Goal: Task Accomplishment & Management: Complete application form

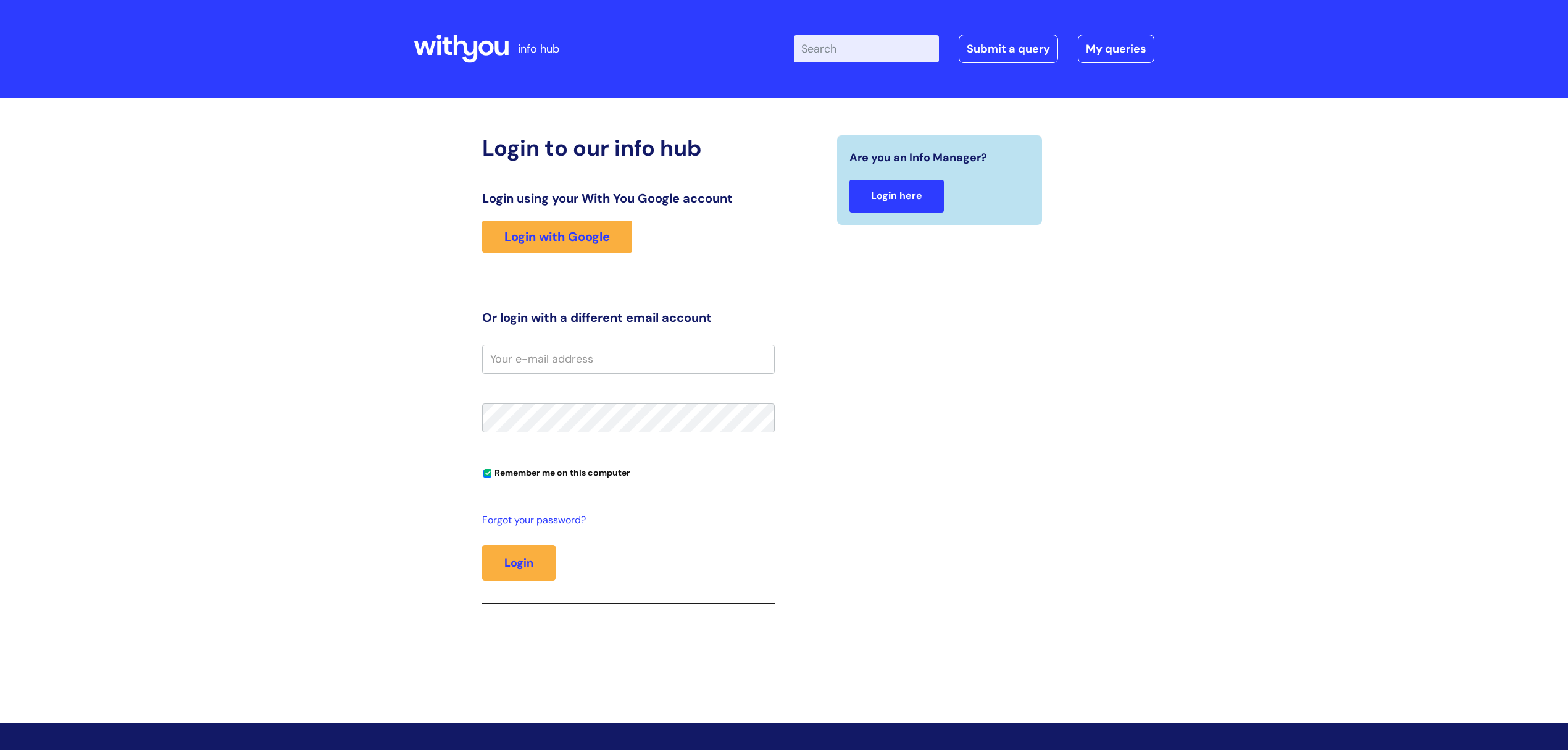
click at [911, 188] on link "Login here" at bounding box center [896, 196] width 94 height 33
click at [606, 237] on link "Login with Google" at bounding box center [557, 237] width 150 height 32
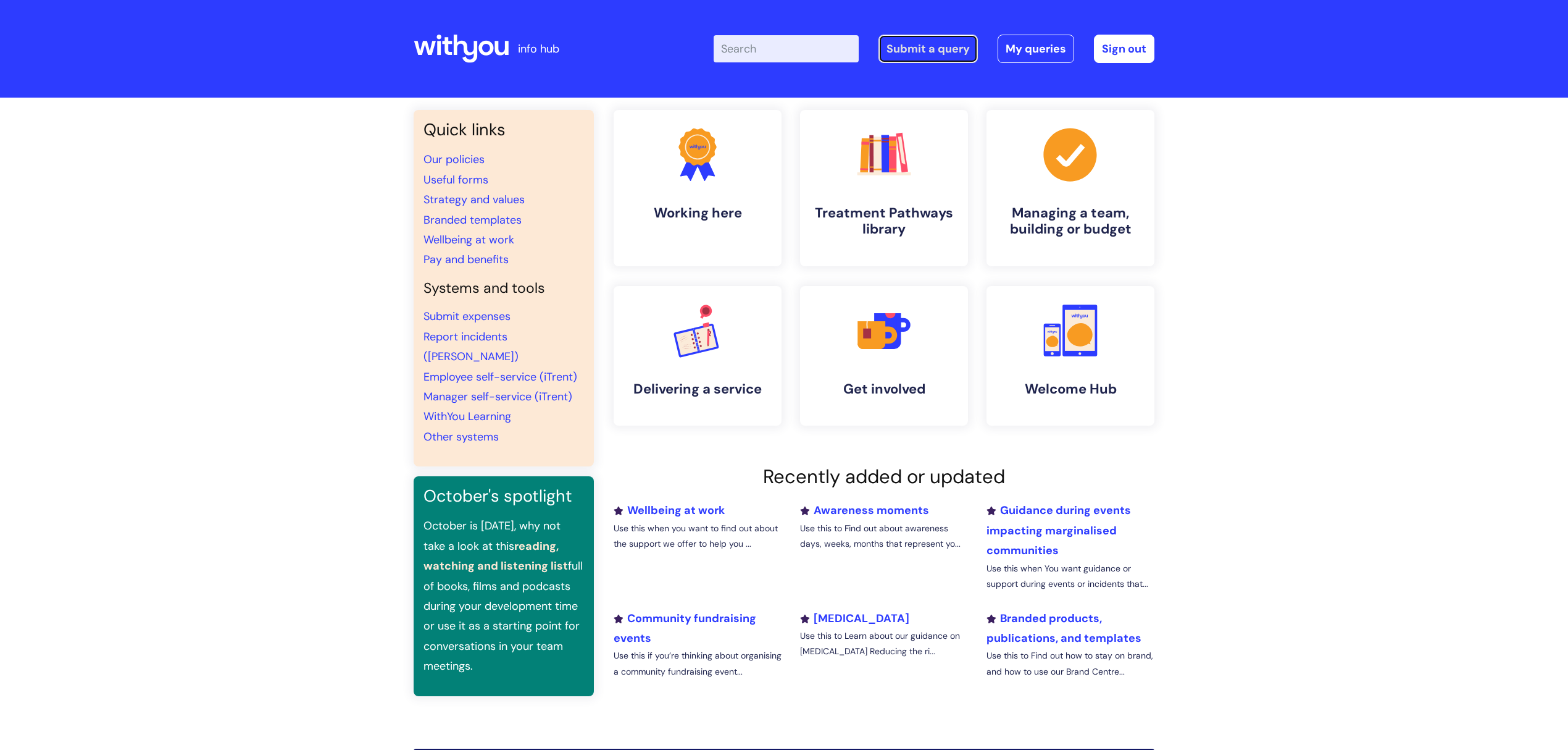
click at [957, 53] on link "Submit a query" at bounding box center [928, 48] width 99 height 28
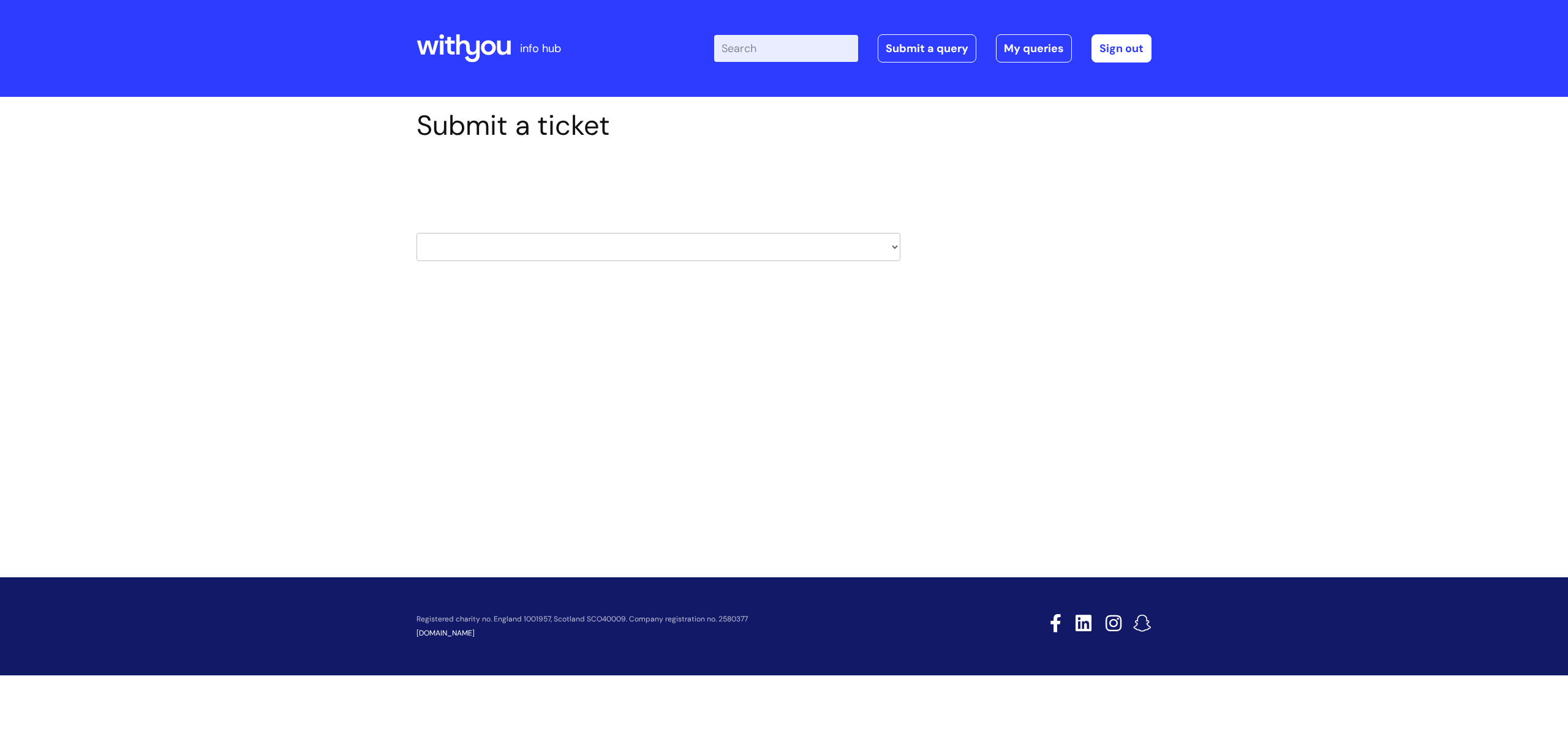
click at [880, 251] on select "HR / People IT and Support Clinical Drug Alerts Finance Accounts Data Support T…" at bounding box center [658, 246] width 484 height 28
select select "learning_and_development"
click at [416, 233] on select "HR / People IT and Support Clinical Drug Alerts Finance Accounts Data Support T…" at bounding box center [658, 246] width 484 height 28
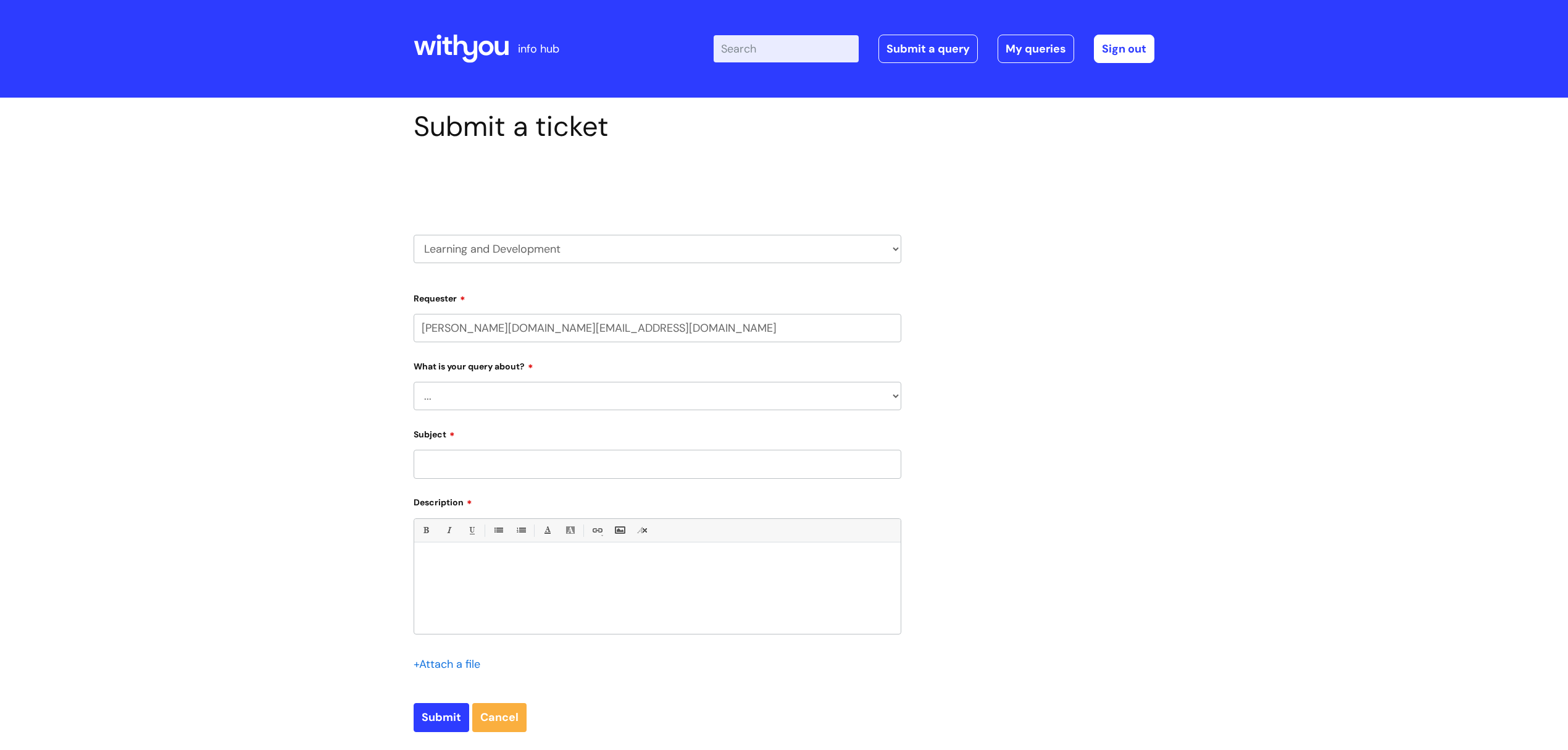
select select "80004418201"
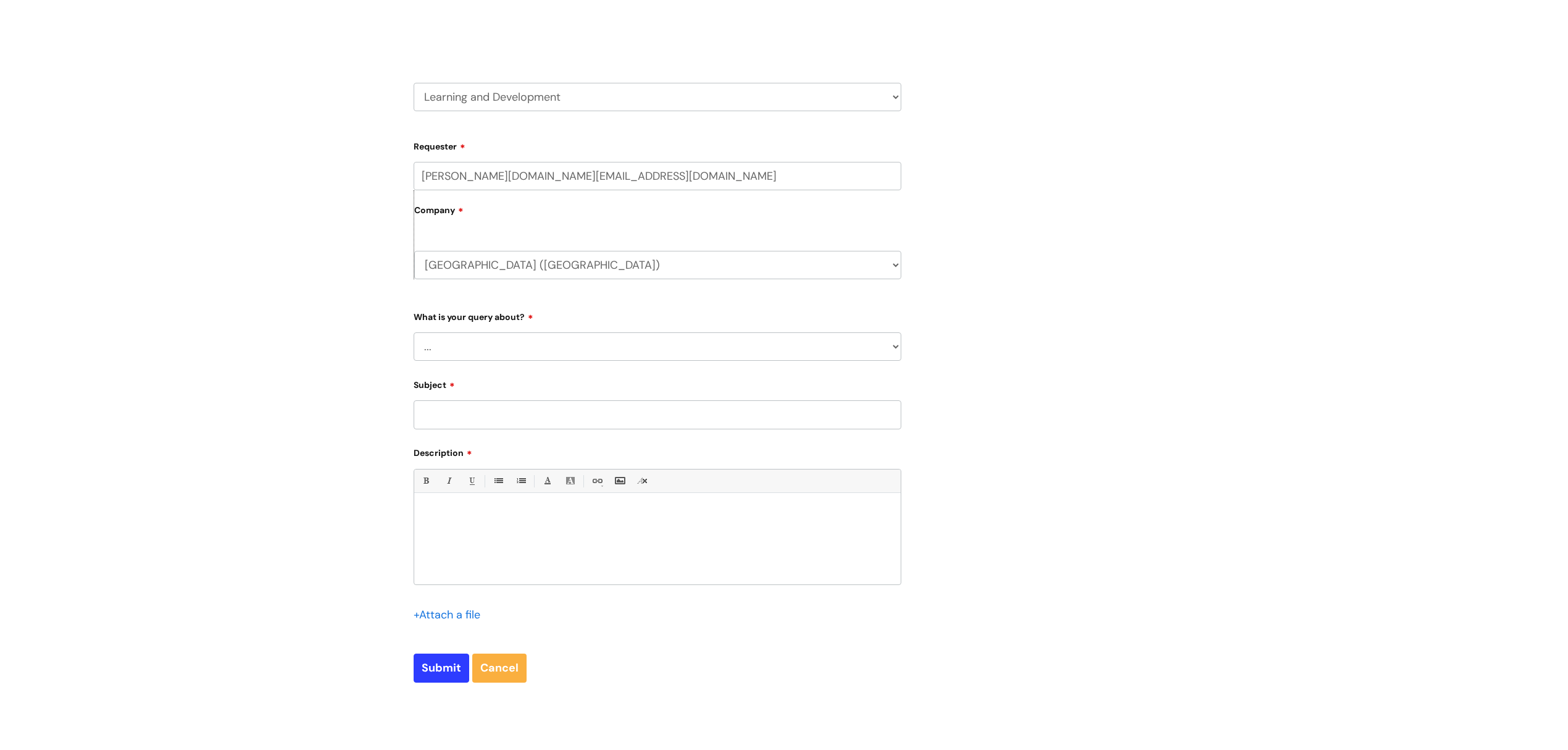
scroll to position [164, 0]
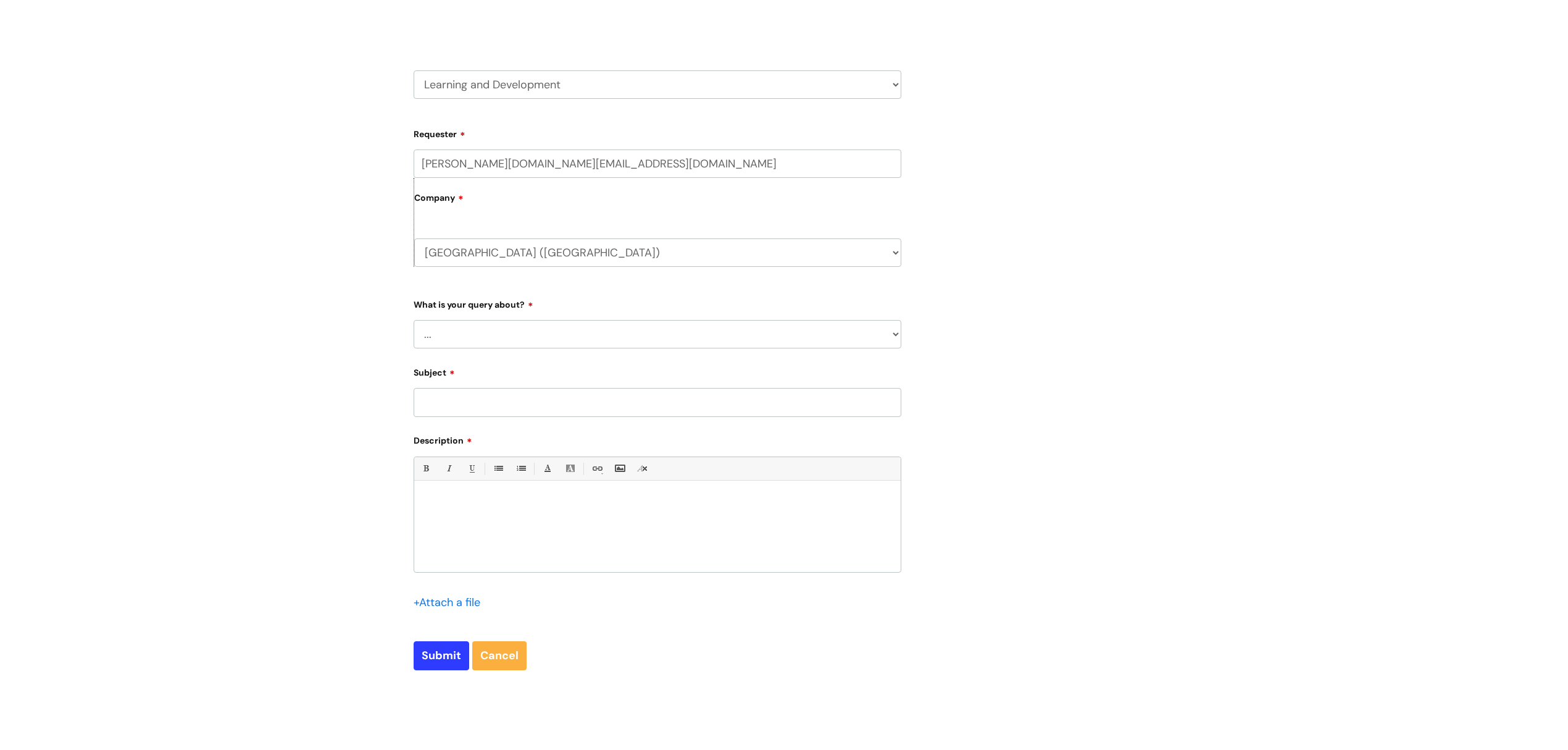
click at [883, 336] on select "... Question about a training course or session booking Ask about apprenticeshi…" at bounding box center [658, 333] width 488 height 28
select select "Something else / not listed here"
click at [414, 320] on select "... Question about a training course or session booking Ask about apprenticeshi…" at bounding box center [658, 333] width 488 height 28
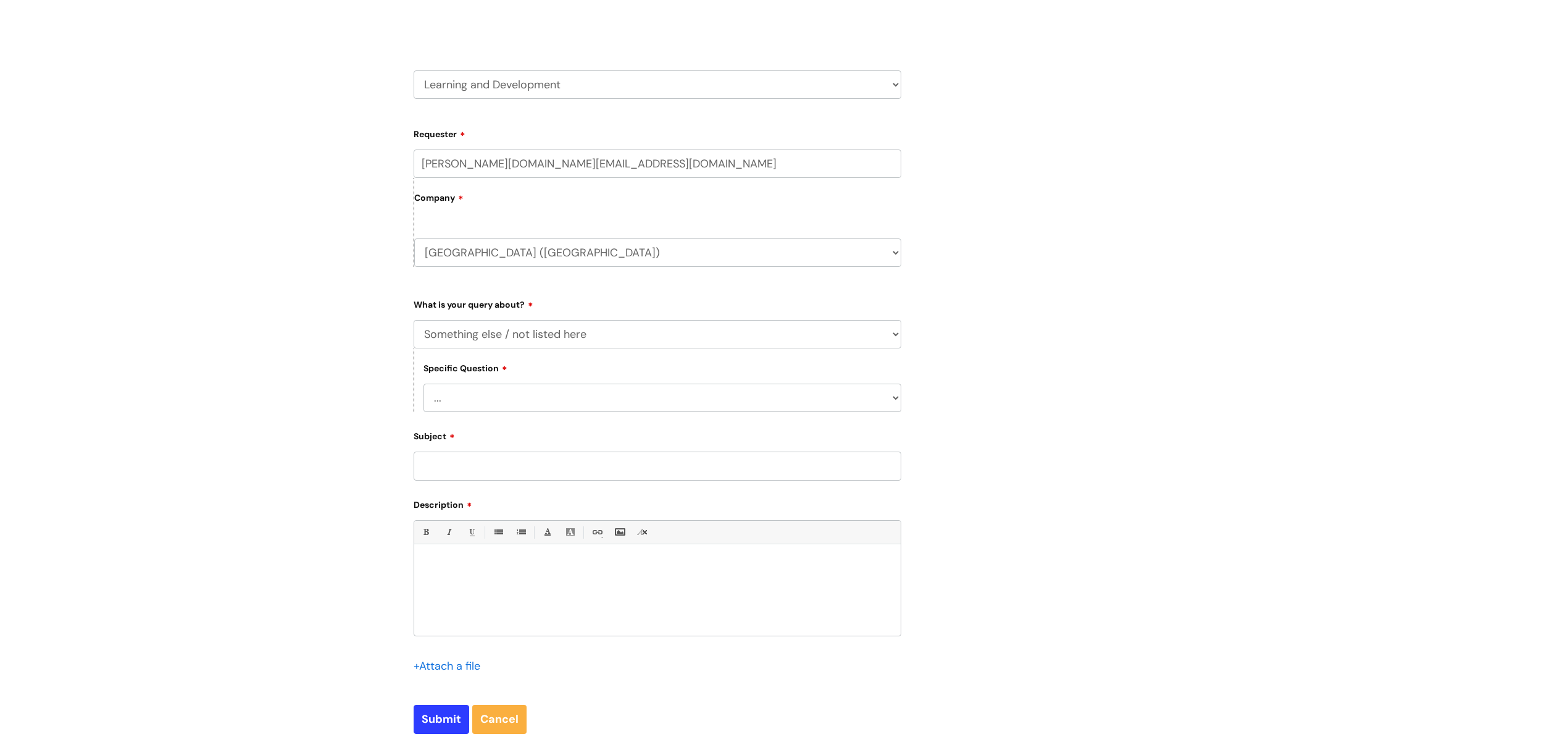
click at [603, 398] on select "... Other" at bounding box center [662, 397] width 478 height 28
select select "Other"
click at [424, 385] on select "... Other" at bounding box center [662, 397] width 478 height 28
click at [566, 461] on input "Subject" at bounding box center [658, 465] width 488 height 28
type input "Agency leaver"
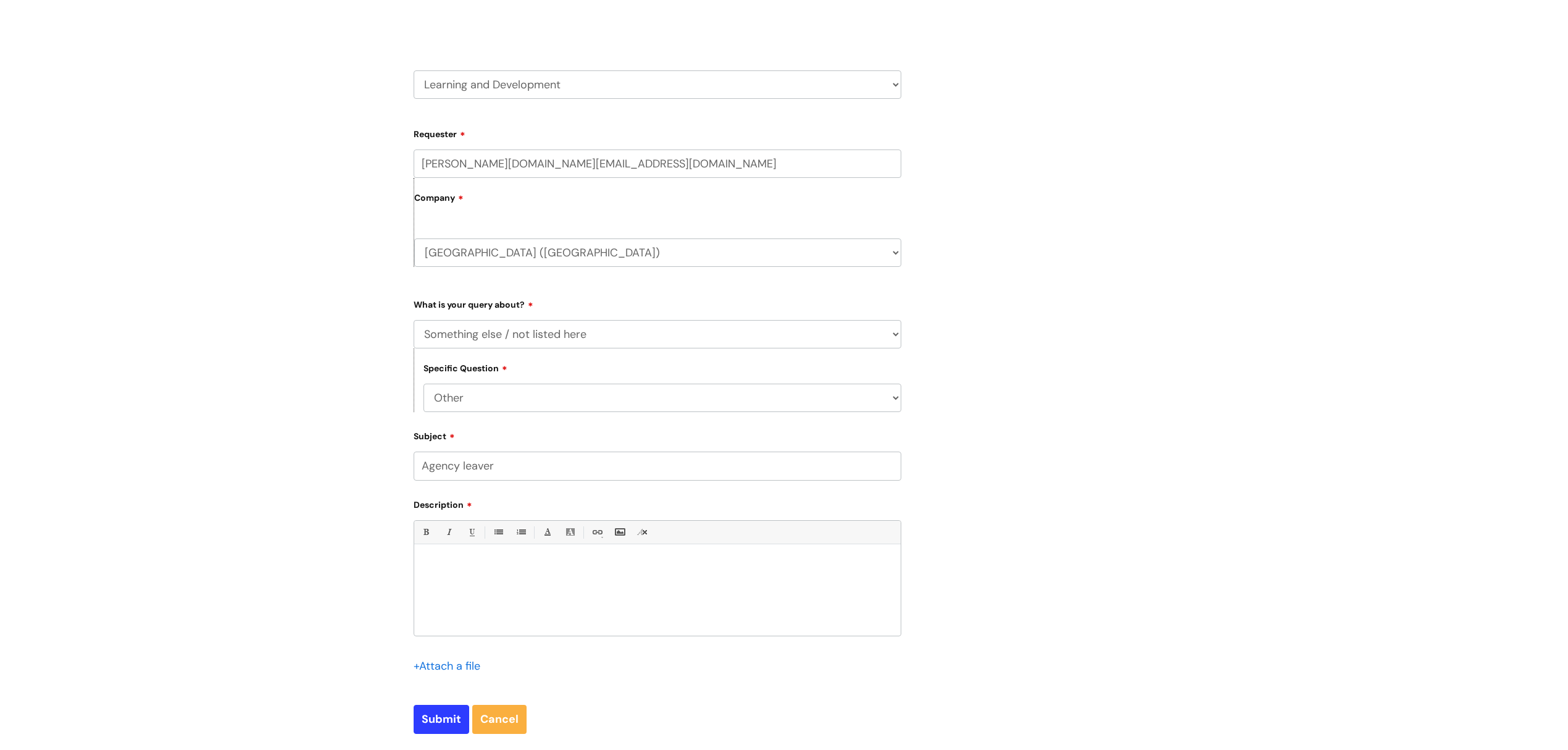
click at [559, 562] on div at bounding box center [658, 592] width 486 height 85
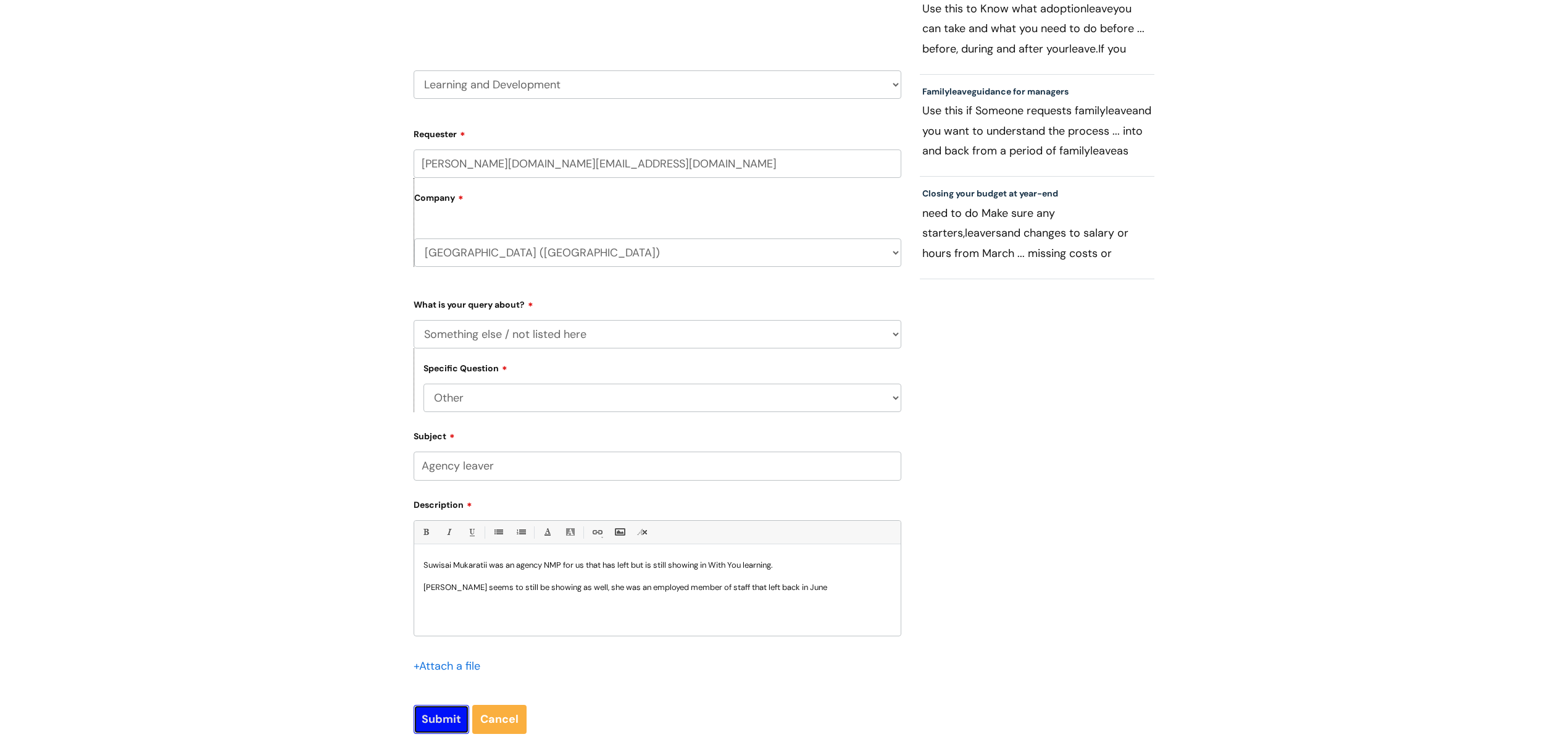
click at [432, 727] on input "Submit" at bounding box center [441, 718] width 55 height 28
type input "Please Wait..."
